Goal: Information Seeking & Learning: Learn about a topic

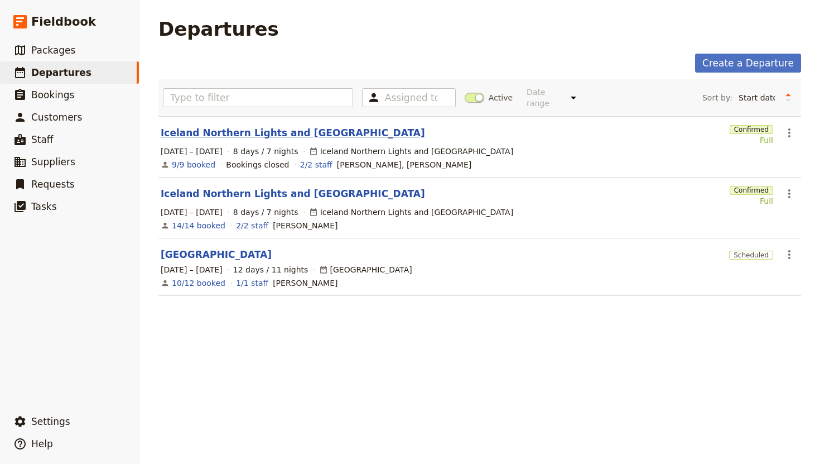
click at [258, 126] on link "Iceland Northern Lights and [GEOGRAPHIC_DATA]" at bounding box center [293, 132] width 264 height 13
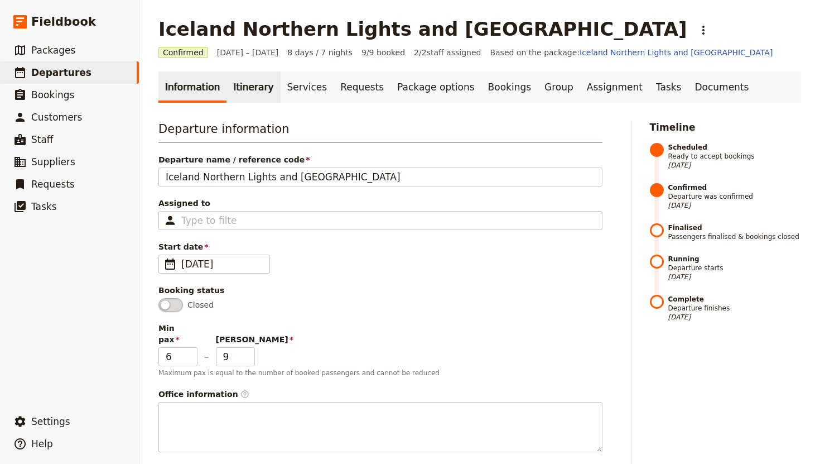
click at [242, 90] on link "Itinerary" at bounding box center [253, 86] width 54 height 31
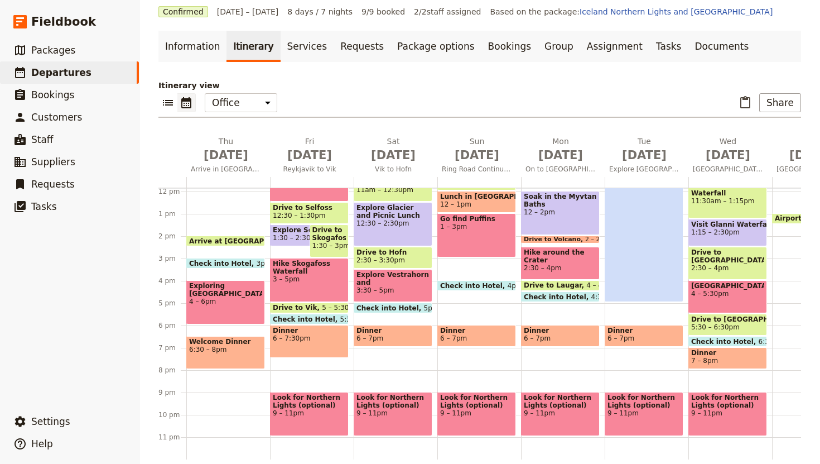
scroll to position [54, 0]
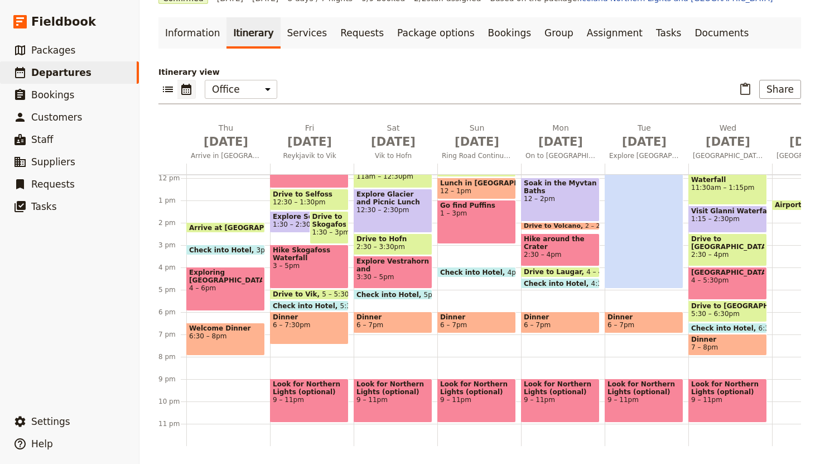
click at [226, 340] on div "Welcome Dinner 6:30 – 8pm" at bounding box center [225, 338] width 79 height 33
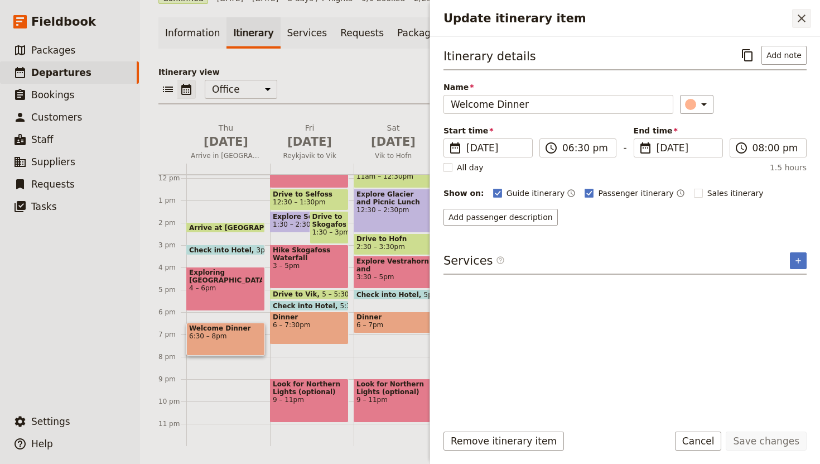
click at [803, 16] on icon "Close drawer" at bounding box center [802, 19] width 8 height 8
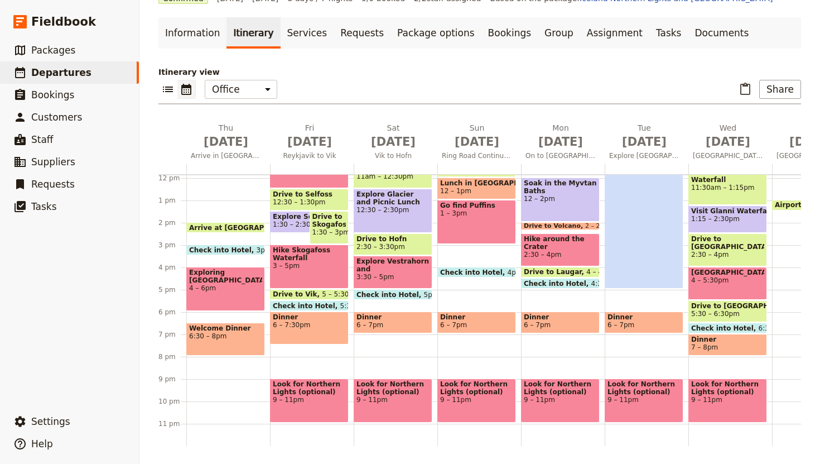
click at [307, 326] on span "6 – 7:30pm" at bounding box center [309, 325] width 73 height 8
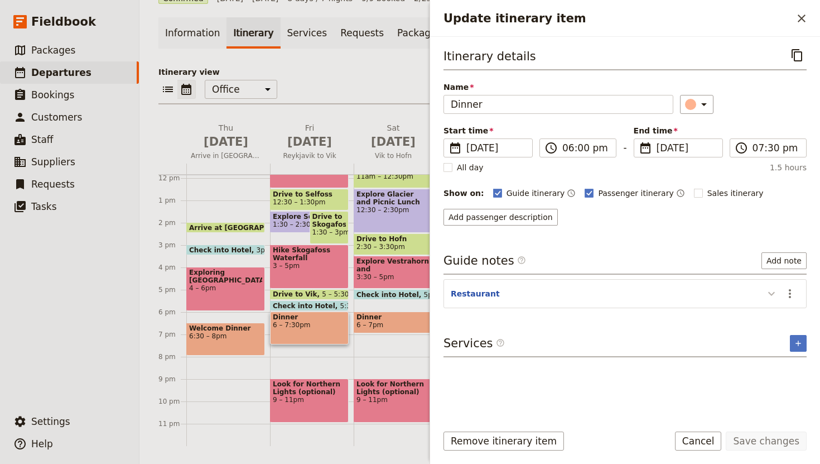
click at [774, 298] on icon "Update itinerary item" at bounding box center [771, 293] width 13 height 13
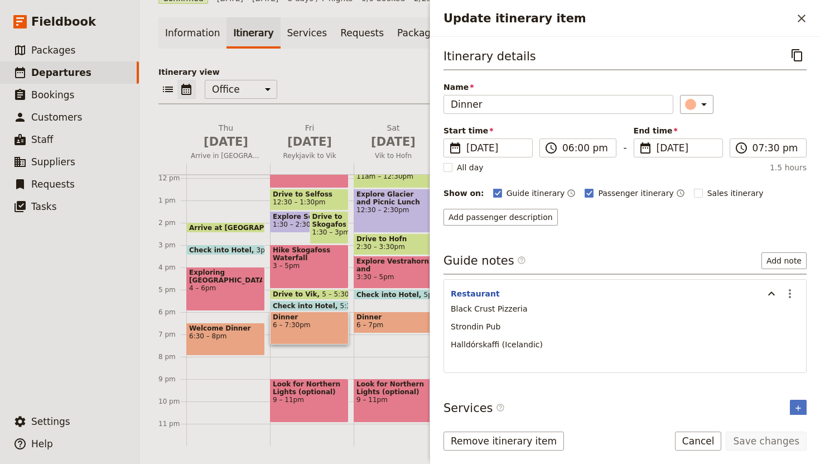
click at [237, 341] on div "Welcome Dinner 6:30 – 8pm" at bounding box center [225, 338] width 79 height 33
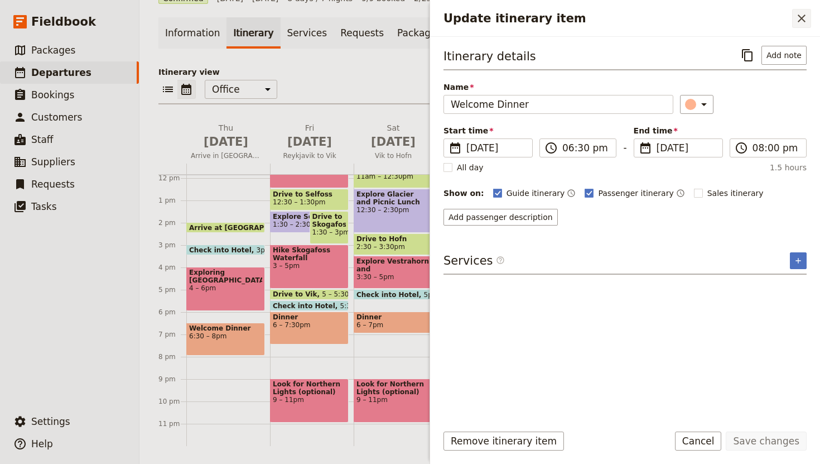
click at [802, 20] on icon "Close drawer" at bounding box center [802, 19] width 8 height 8
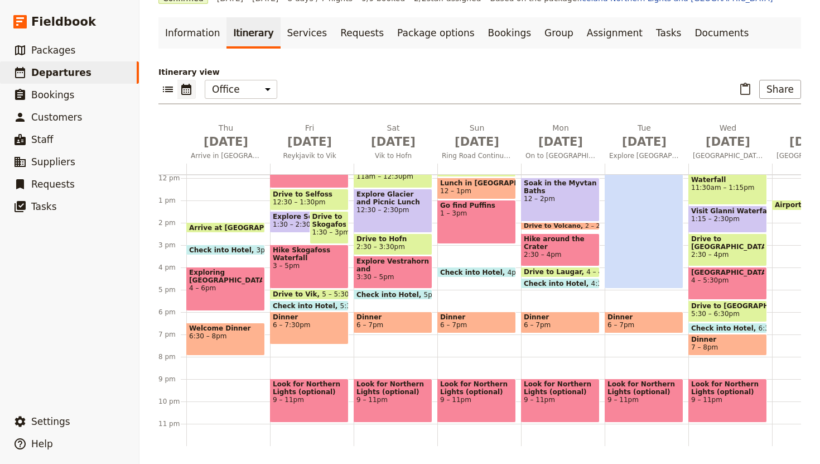
click at [320, 327] on span "6 – 7:30pm" at bounding box center [309, 325] width 73 height 8
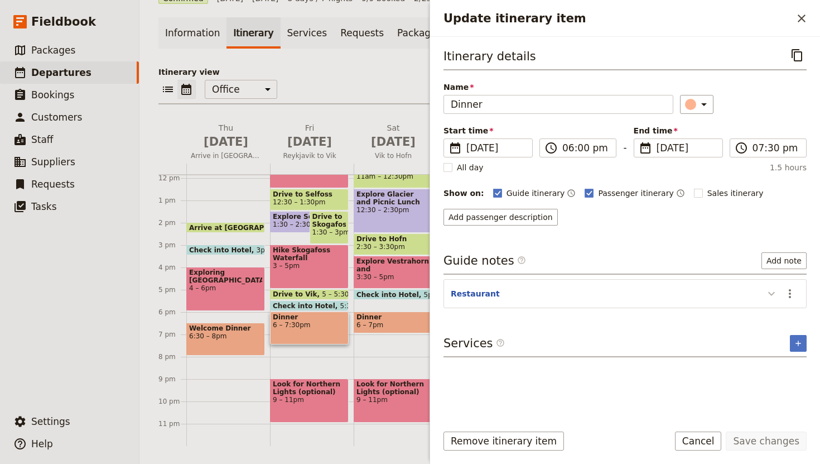
click at [769, 291] on icon "Update itinerary item" at bounding box center [771, 293] width 13 height 13
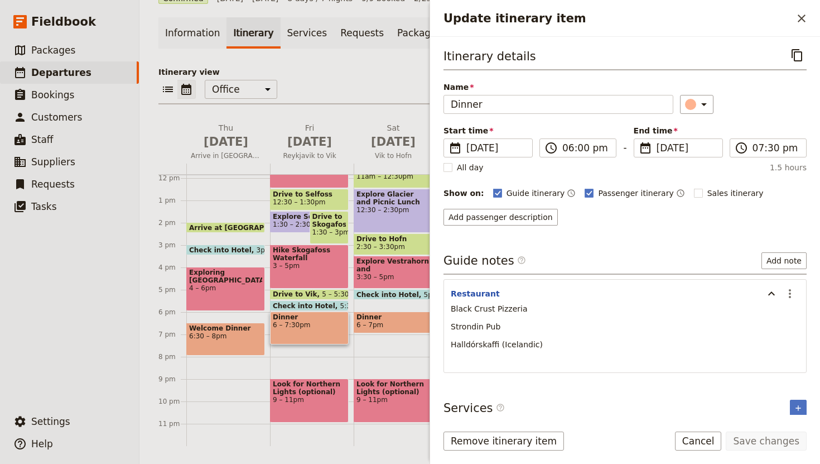
click at [374, 313] on span "Dinner" at bounding box center [392, 317] width 73 height 8
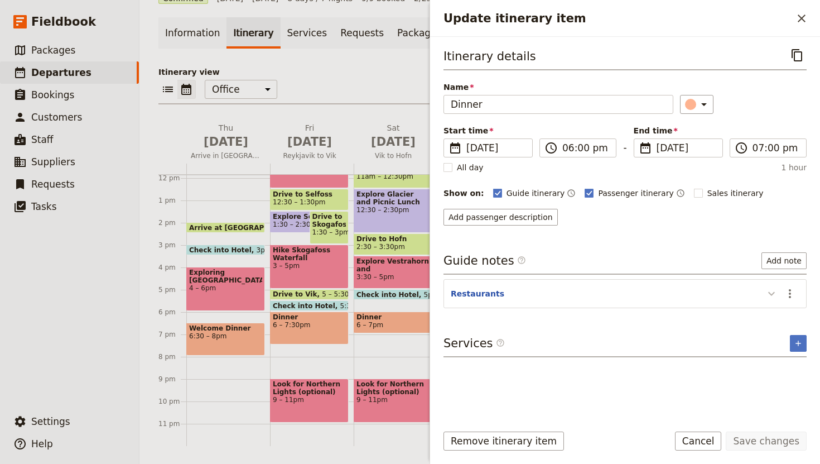
click at [773, 294] on icon "Update itinerary item" at bounding box center [771, 293] width 13 height 13
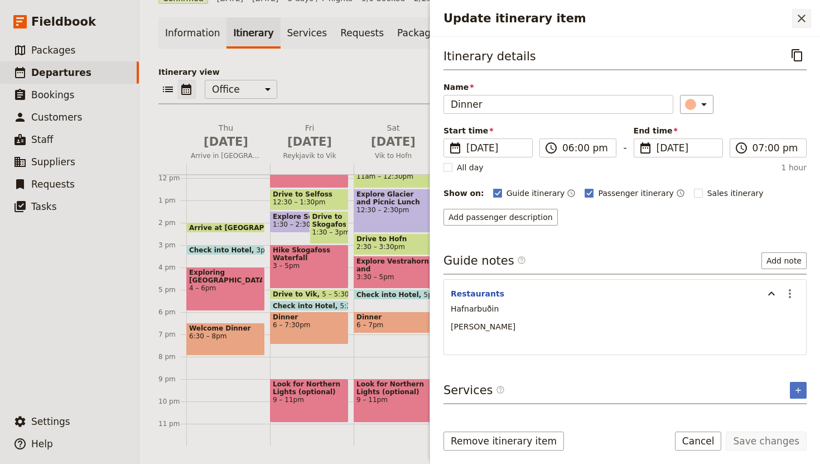
click at [799, 9] on button "​" at bounding box center [801, 18] width 19 height 19
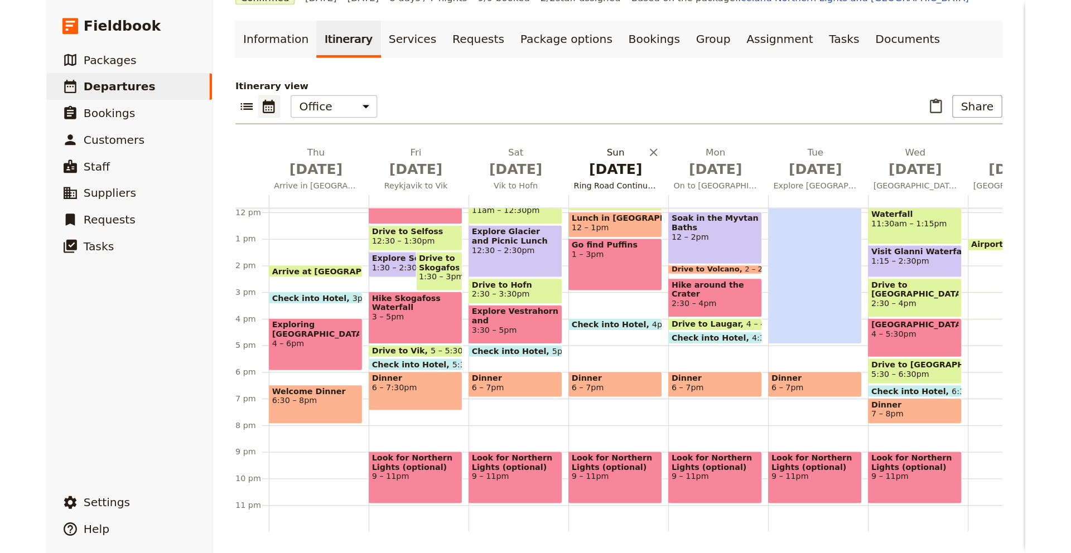
scroll to position [0, 0]
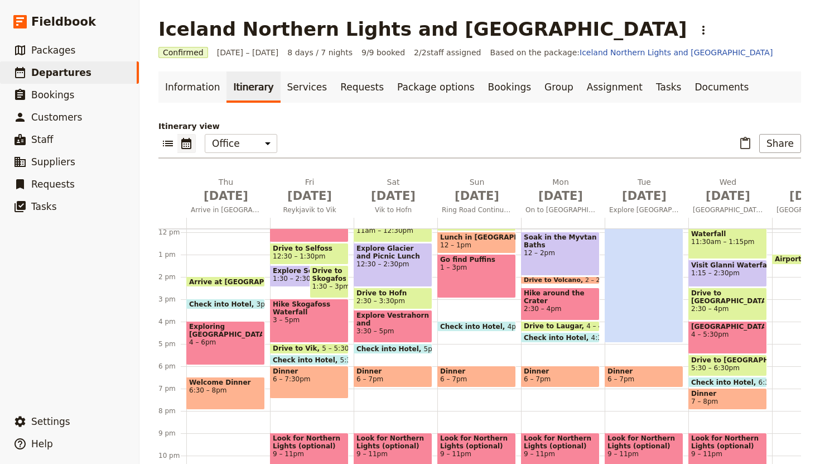
click at [476, 375] on span "6 – 7pm" at bounding box center [476, 379] width 73 height 8
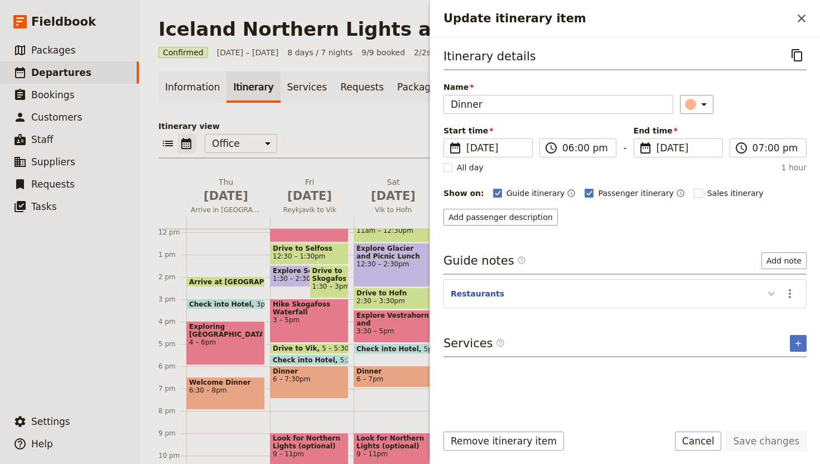
click at [772, 290] on icon "Update itinerary item" at bounding box center [771, 293] width 13 height 13
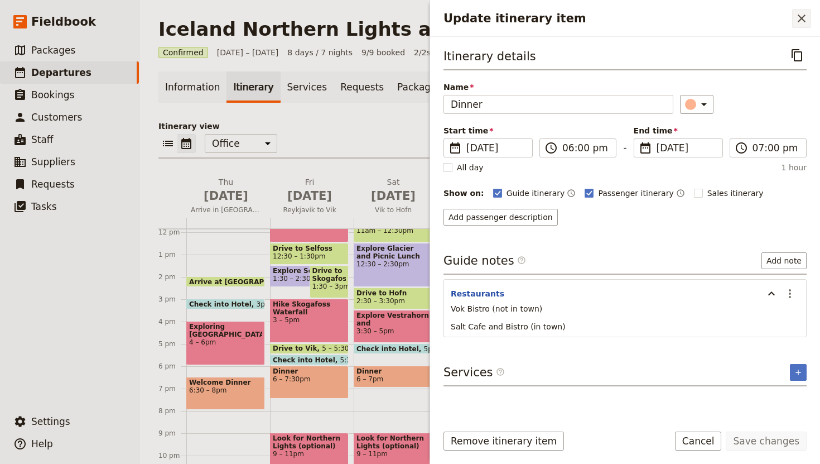
click at [802, 21] on icon "Close drawer" at bounding box center [801, 18] width 13 height 13
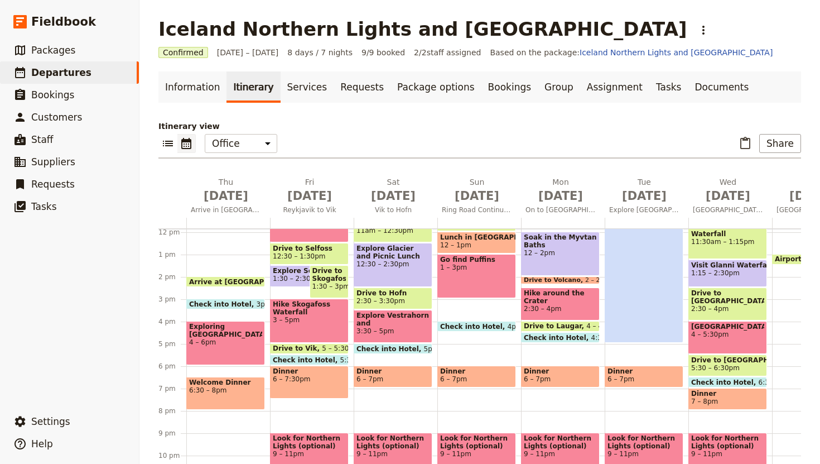
click at [551, 377] on span "6 – 7pm" at bounding box center [560, 379] width 73 height 8
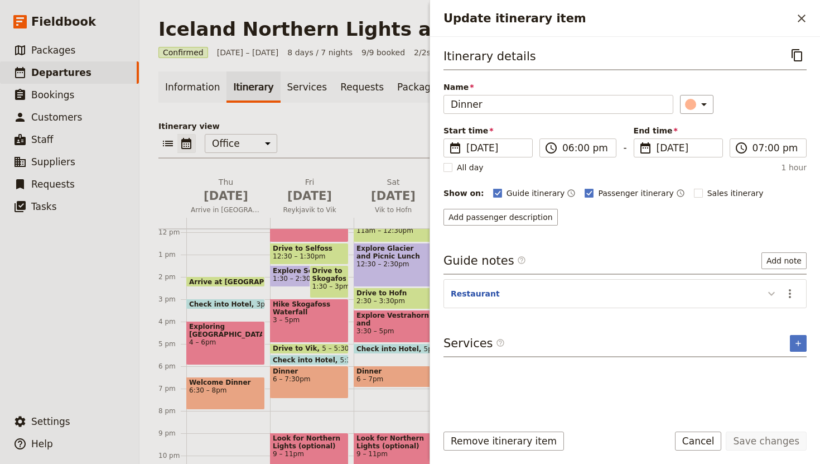
click at [767, 293] on icon "Update itinerary item" at bounding box center [771, 293] width 13 height 13
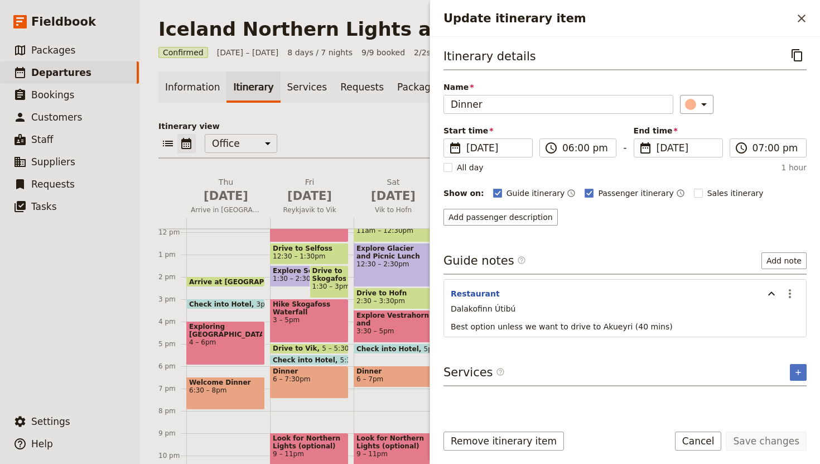
click at [514, 308] on p "Dalakofinn Útibú" at bounding box center [625, 308] width 349 height 11
drag, startPoint x: 509, startPoint y: 308, endPoint x: 450, endPoint y: 307, distance: 59.7
click at [450, 307] on div "Dalakofinn Útibú Best option unless we want to drive to Akueyri (40 mins)" at bounding box center [625, 321] width 362 height 36
copy span "Dalakofinn Útibú"
click at [804, 18] on icon "Close drawer" at bounding box center [801, 18] width 13 height 13
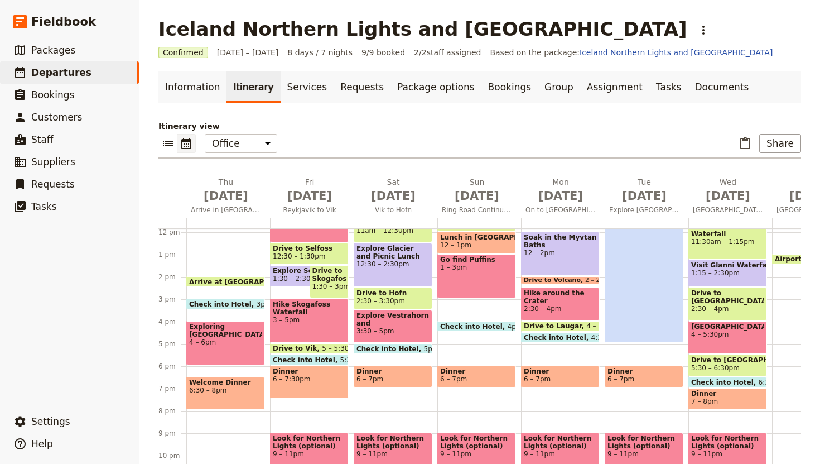
click at [554, 379] on span "6 – 7pm" at bounding box center [560, 379] width 73 height 8
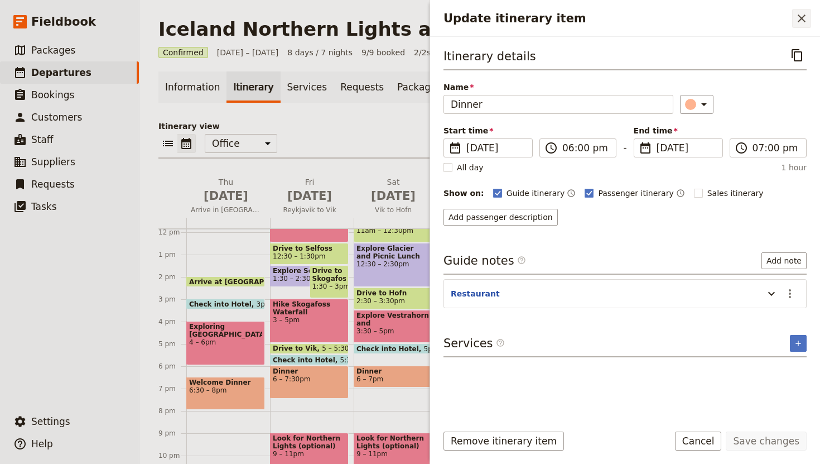
click at [799, 18] on icon "Close drawer" at bounding box center [801, 18] width 13 height 13
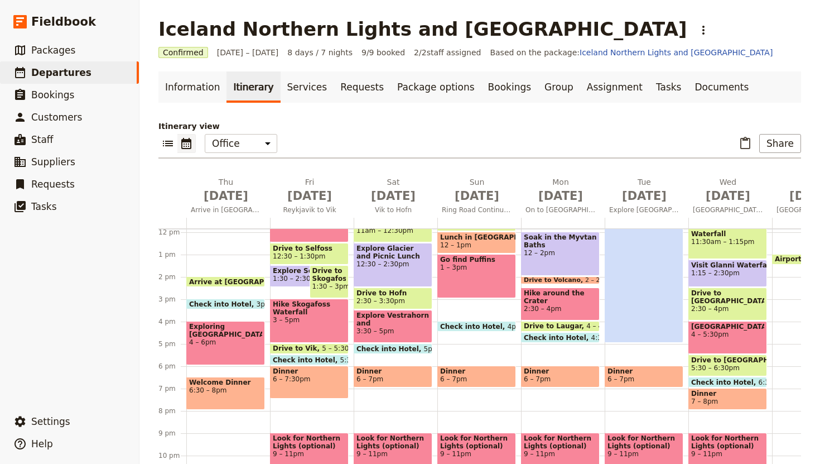
click at [656, 383] on span at bounding box center [644, 384] width 78 height 4
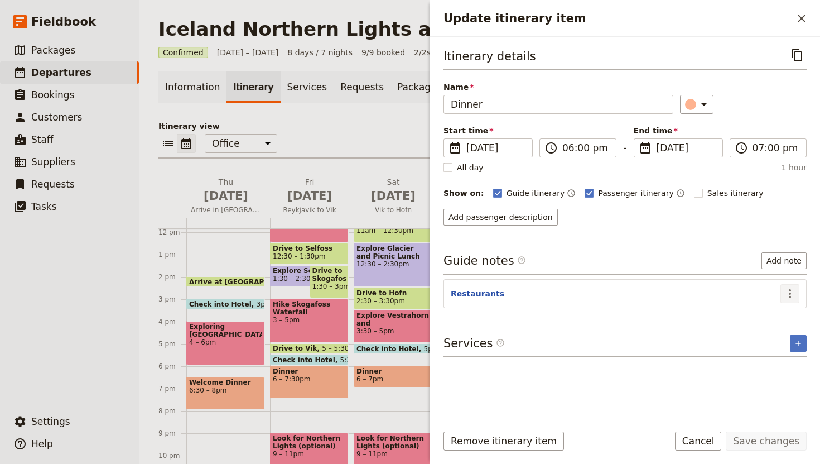
click at [793, 291] on icon "Actions" at bounding box center [789, 293] width 13 height 13
click at [682, 299] on header "Restaurants" at bounding box center [616, 294] width 330 height 13
click at [495, 290] on button "Restaurants" at bounding box center [478, 293] width 54 height 11
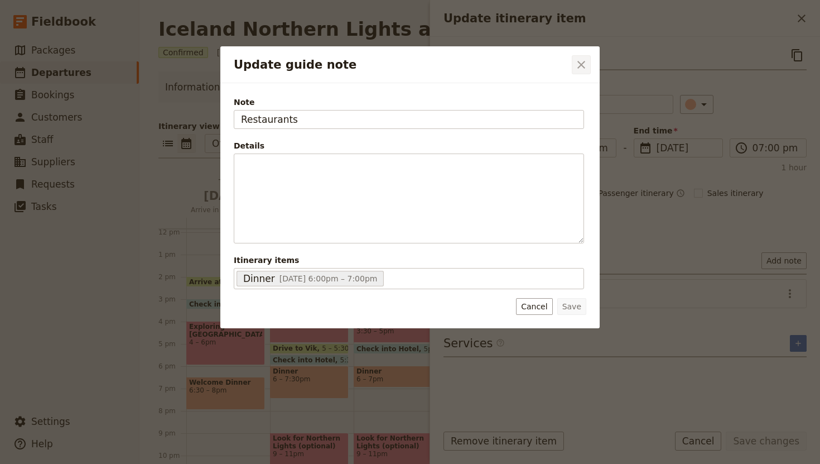
click at [583, 64] on icon "Close dialog" at bounding box center [581, 64] width 13 height 13
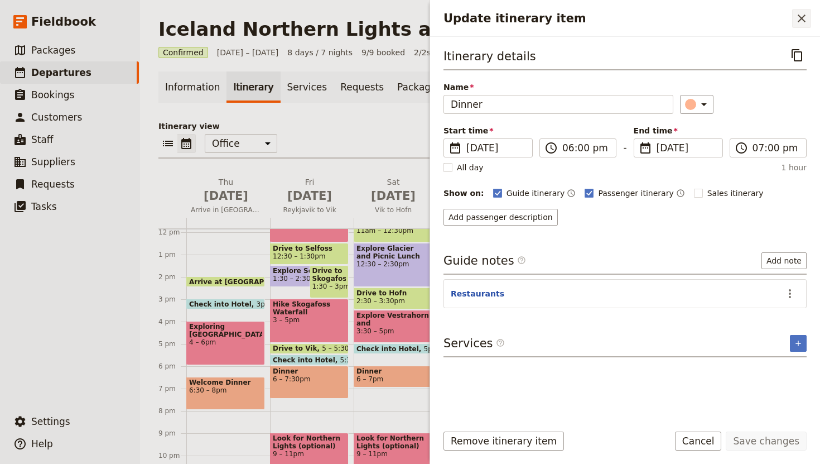
click at [804, 17] on icon "Close drawer" at bounding box center [801, 18] width 13 height 13
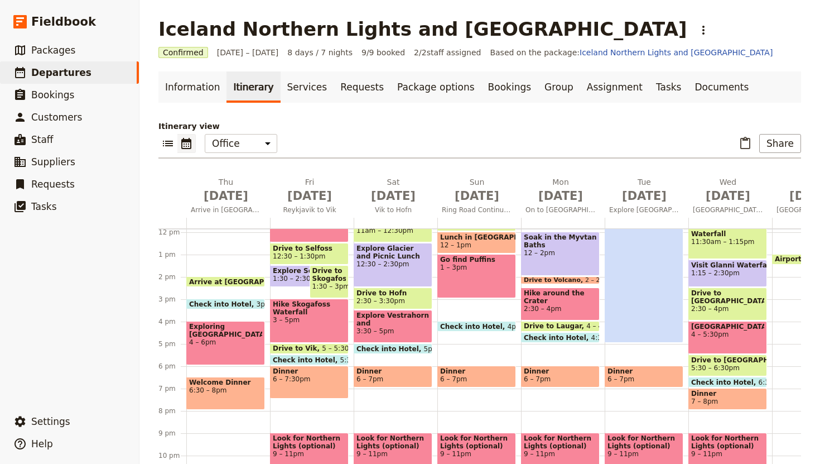
click at [730, 395] on span "Dinner" at bounding box center [727, 393] width 73 height 8
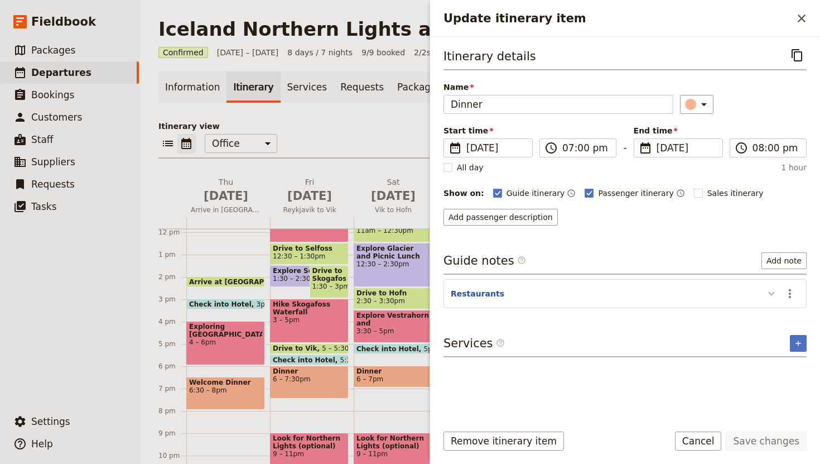
click at [773, 290] on icon "Update itinerary item" at bounding box center [771, 293] width 13 height 13
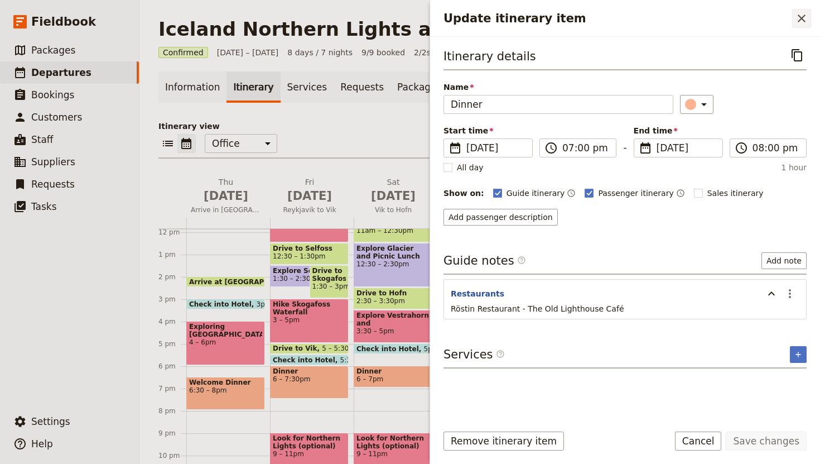
click at [801, 17] on icon "Close drawer" at bounding box center [802, 19] width 8 height 8
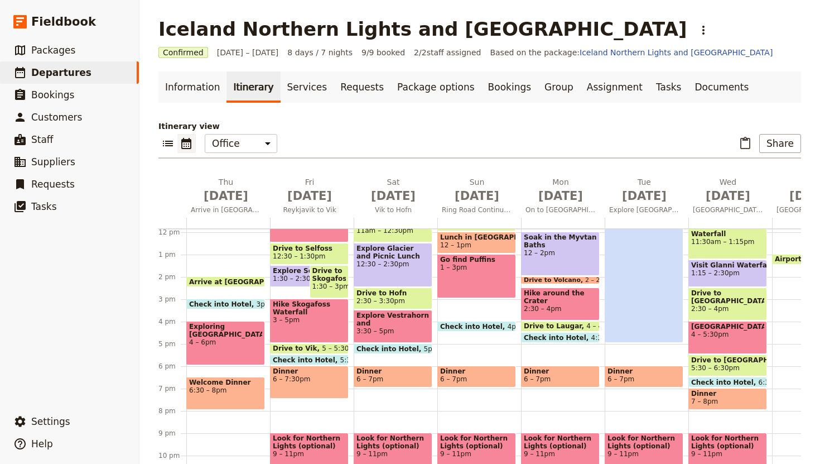
click at [240, 394] on div "Welcome Dinner 6:30 – 8pm" at bounding box center [225, 393] width 79 height 33
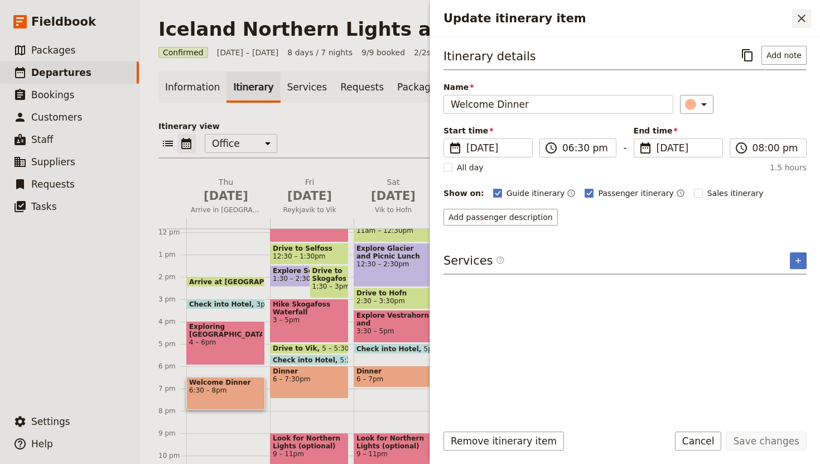
click at [803, 19] on icon "Close drawer" at bounding box center [801, 18] width 13 height 13
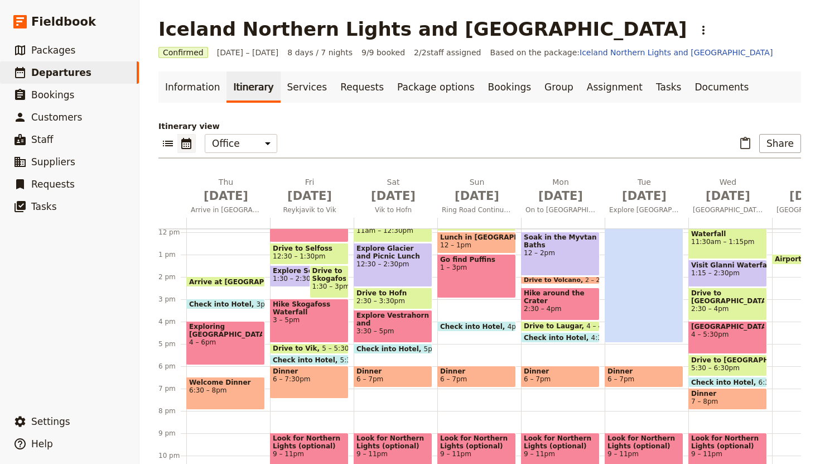
click at [327, 382] on span "6 – 7:30pm" at bounding box center [309, 379] width 73 height 8
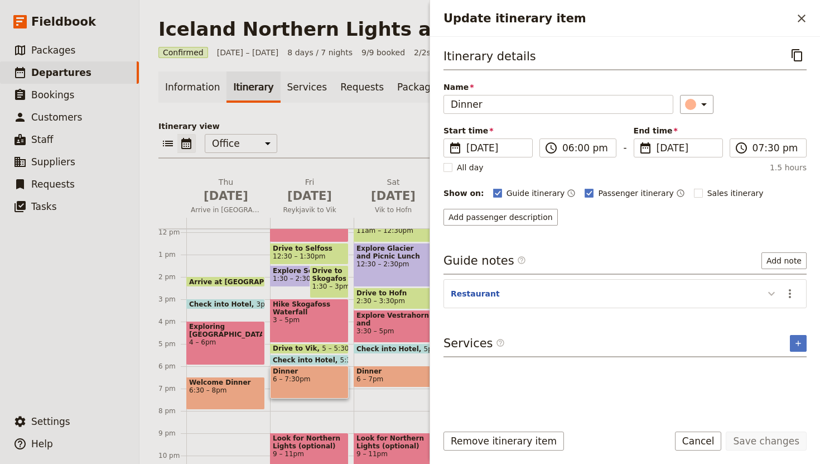
click at [773, 295] on icon "Update itinerary item" at bounding box center [771, 293] width 13 height 13
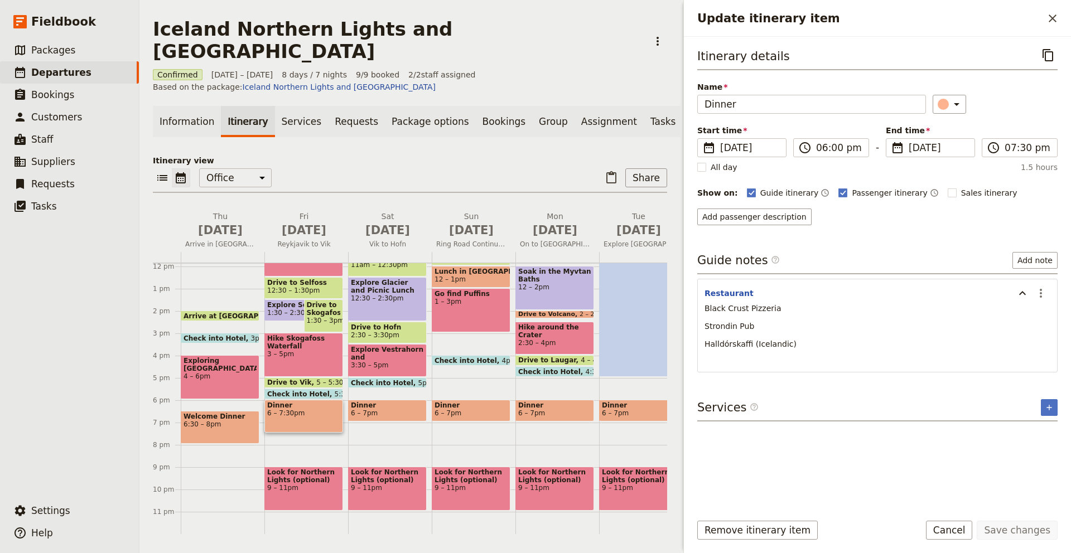
scroll to position [264, 0]
